Goal: Transaction & Acquisition: Obtain resource

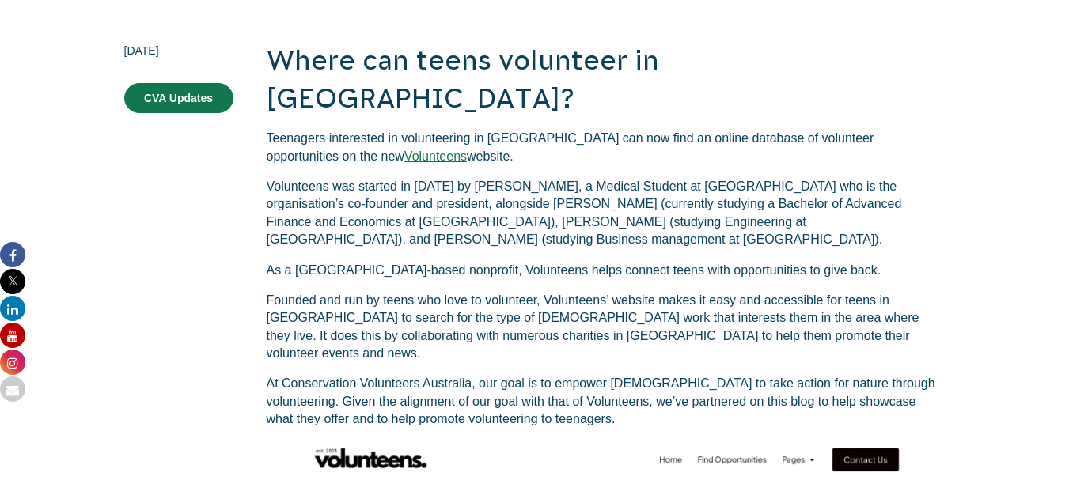
scroll to position [354, 0]
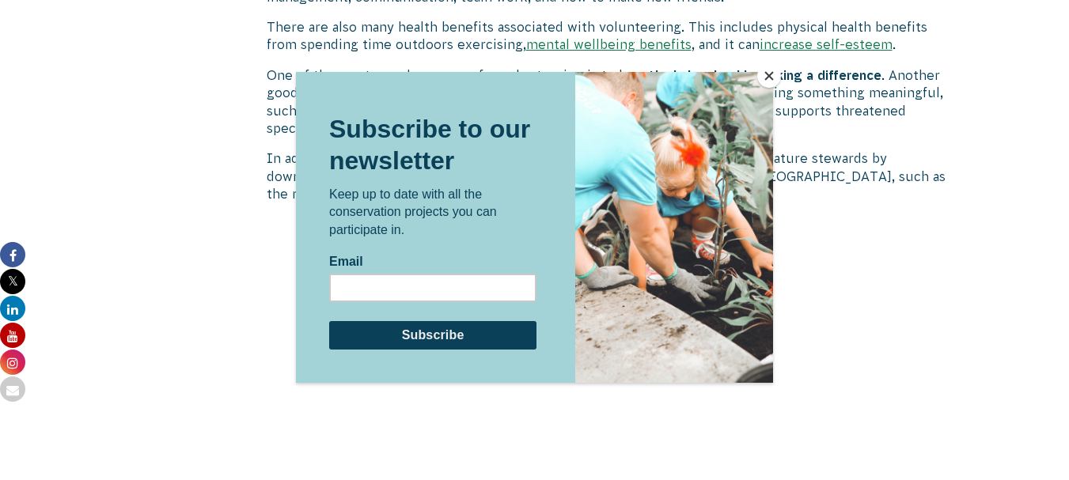
scroll to position [1240, 0]
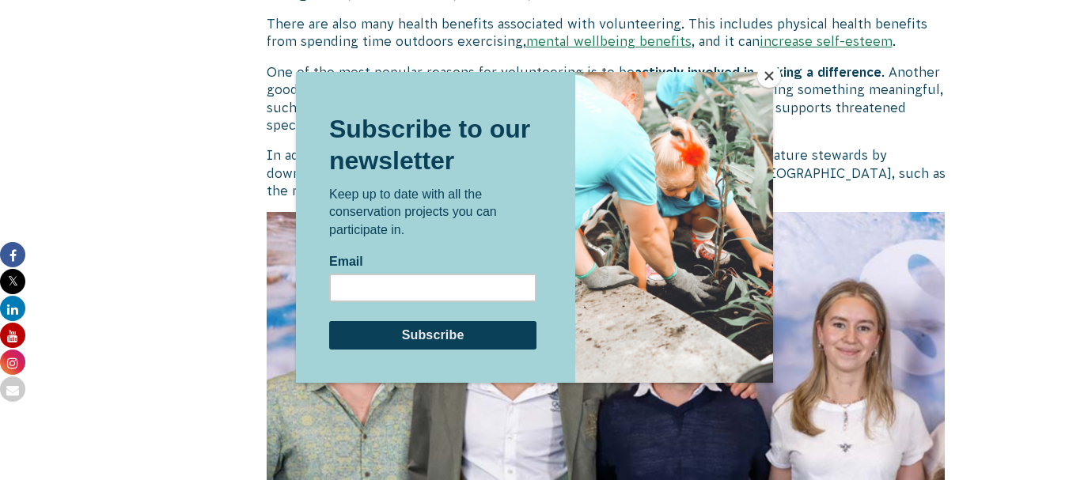
click at [766, 78] on button "Close" at bounding box center [769, 76] width 24 height 24
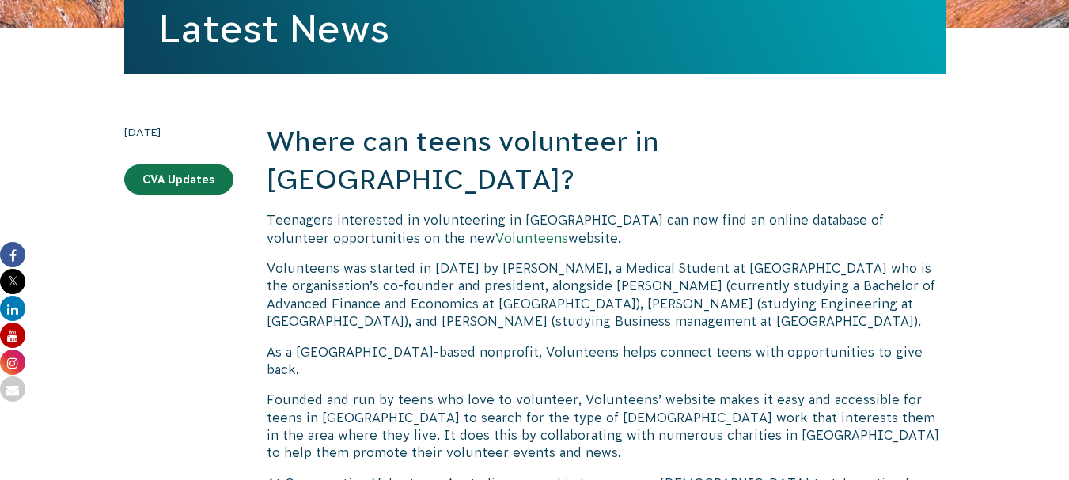
scroll to position [0, 0]
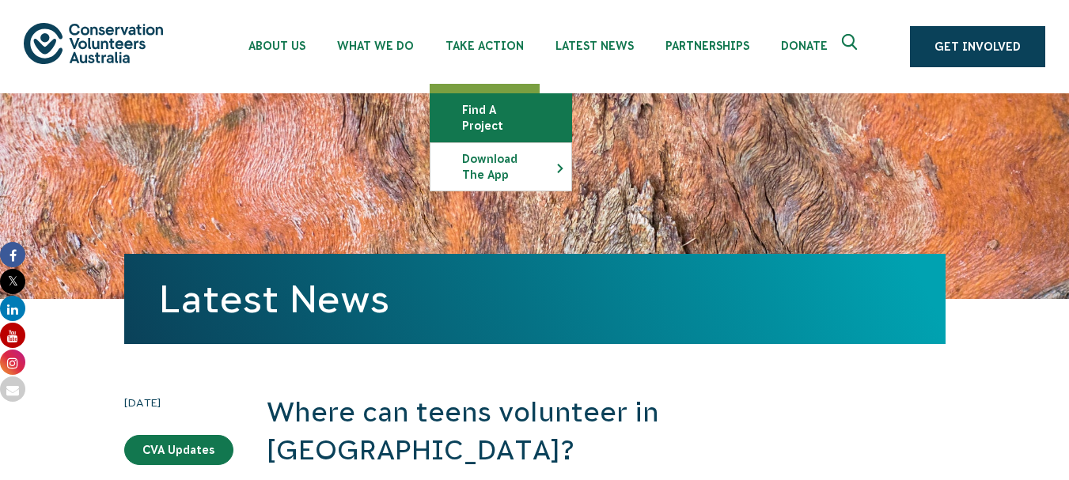
click at [490, 108] on link "Find a project" at bounding box center [501, 117] width 141 height 47
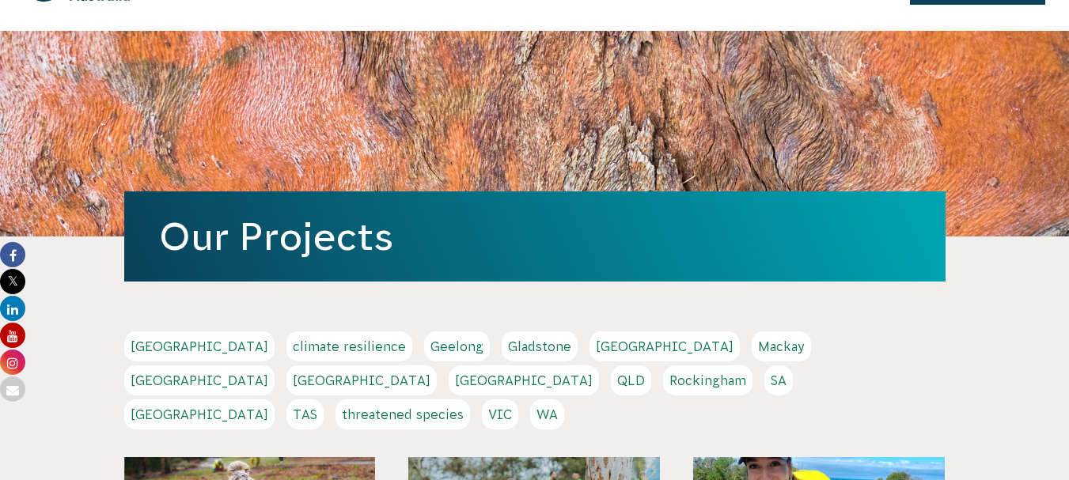
scroll to position [63, 0]
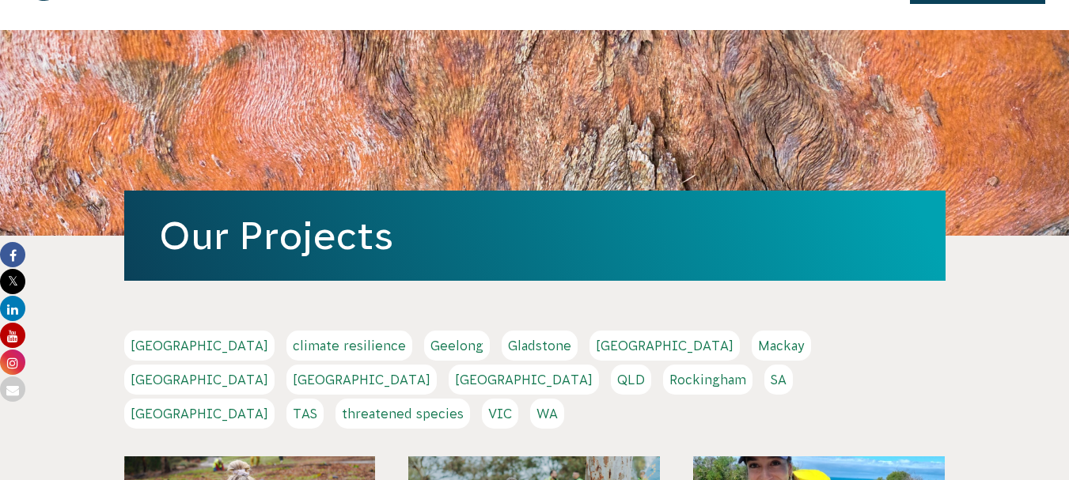
click at [518, 399] on link "VIC" at bounding box center [500, 414] width 36 height 30
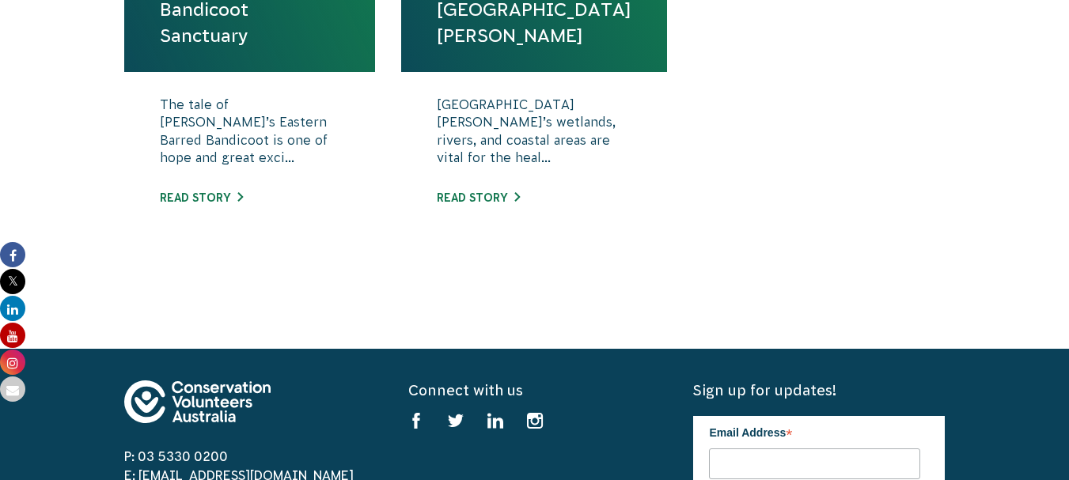
scroll to position [855, 0]
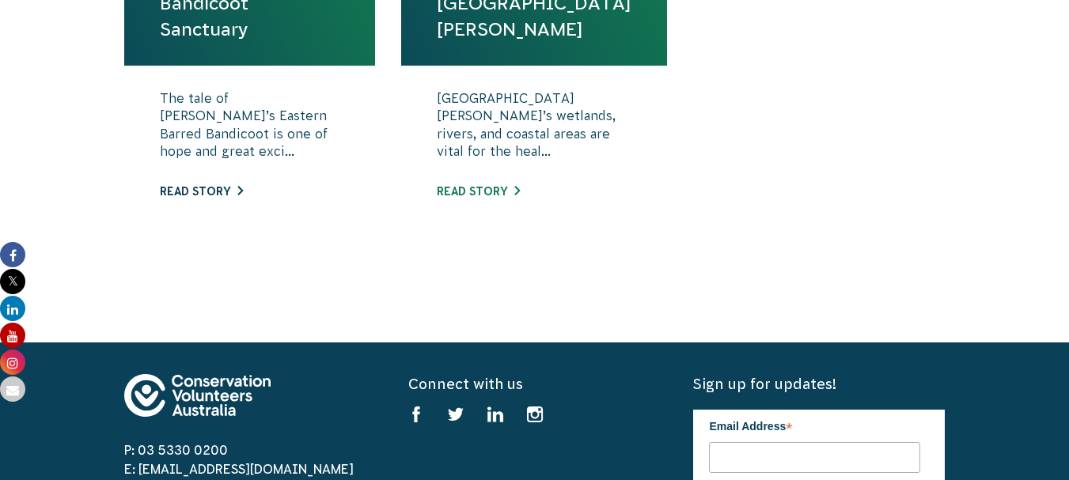
click at [227, 192] on link "Read story" at bounding box center [201, 191] width 83 height 13
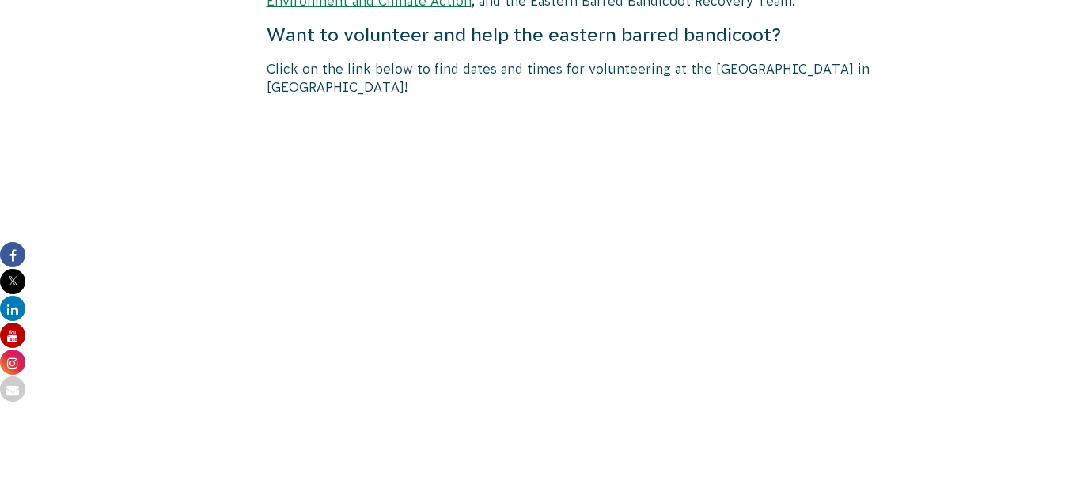
scroll to position [2912, 0]
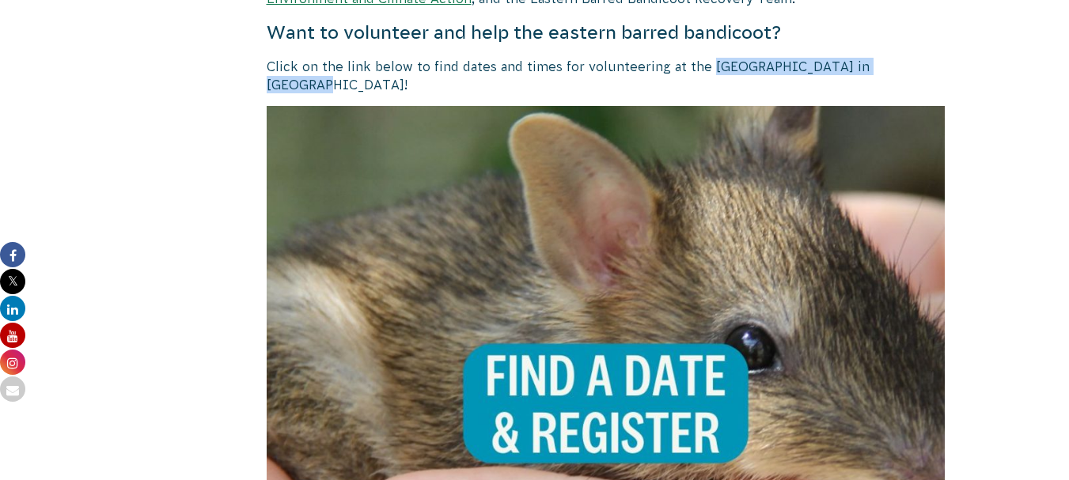
drag, startPoint x: 704, startPoint y: 48, endPoint x: 904, endPoint y: 51, distance: 200.2
click at [904, 58] on p "Click on the link below to find dates and times for volunteering at the [GEOGRA…" at bounding box center [606, 76] width 679 height 36
copy p "Woodlands Bandicoot Sanctuary"
